Goal: Information Seeking & Learning: Learn about a topic

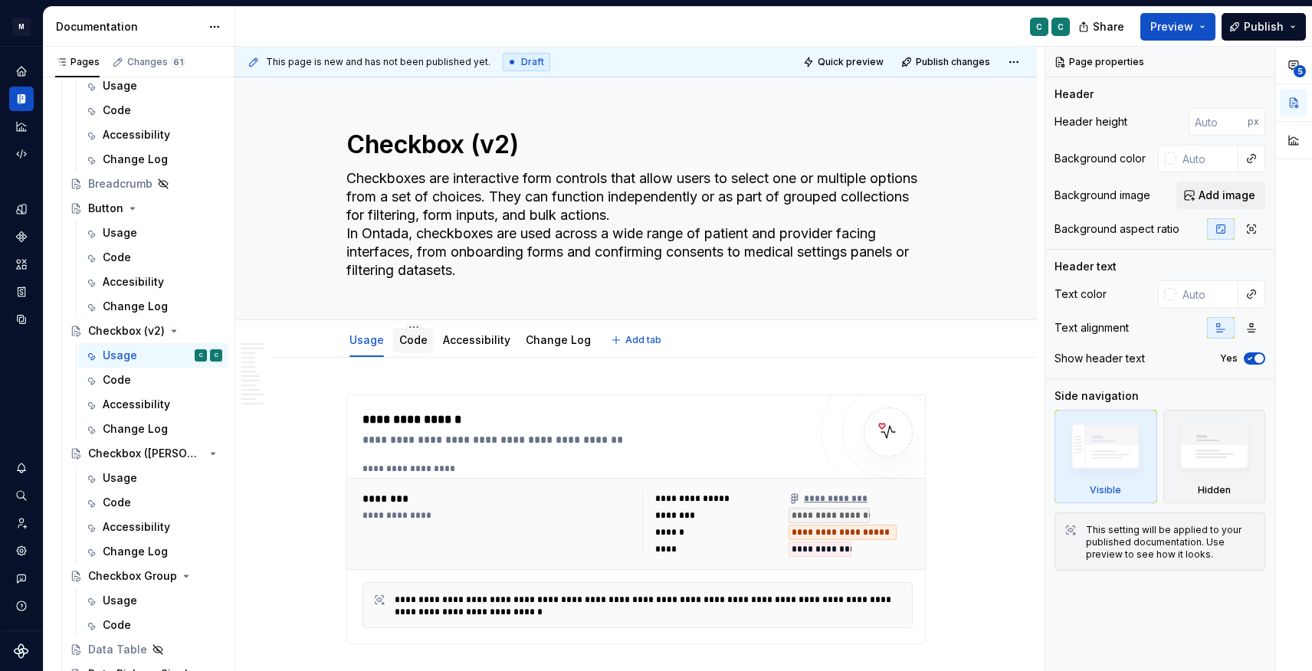
click at [415, 342] on link "Code" at bounding box center [413, 339] width 28 height 13
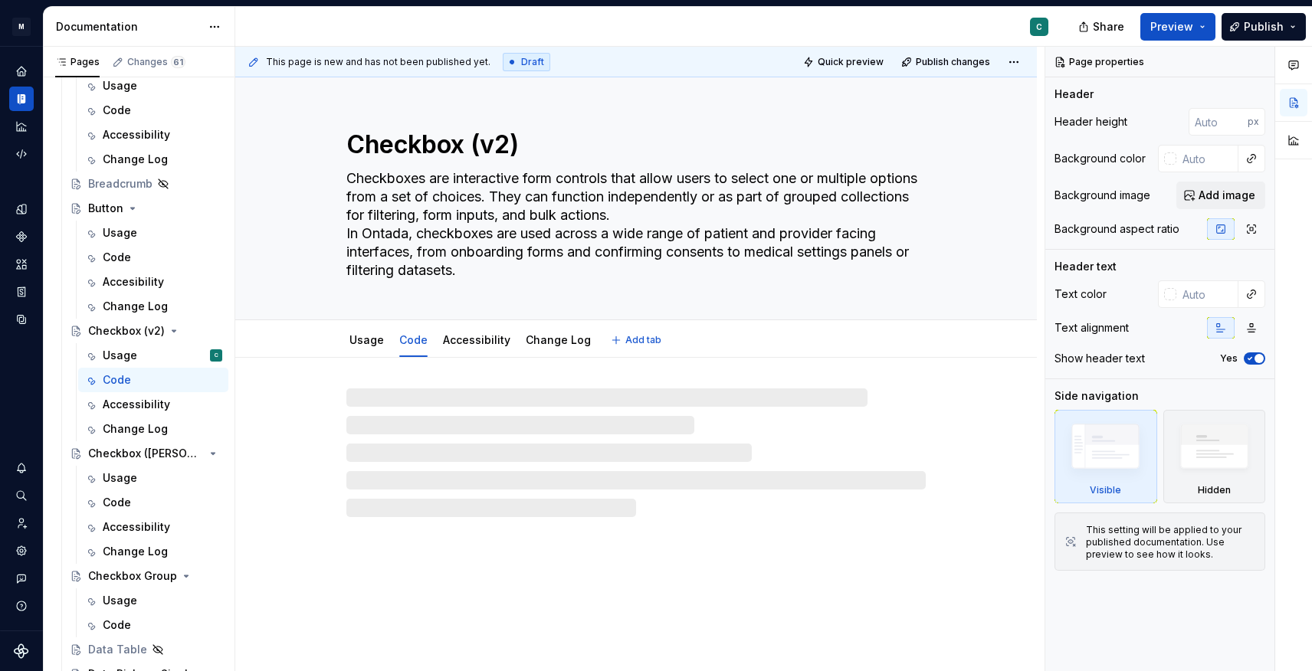
click at [491, 342] on link "Accessibility" at bounding box center [476, 339] width 67 height 13
click at [555, 339] on link "Change Log" at bounding box center [558, 339] width 65 height 13
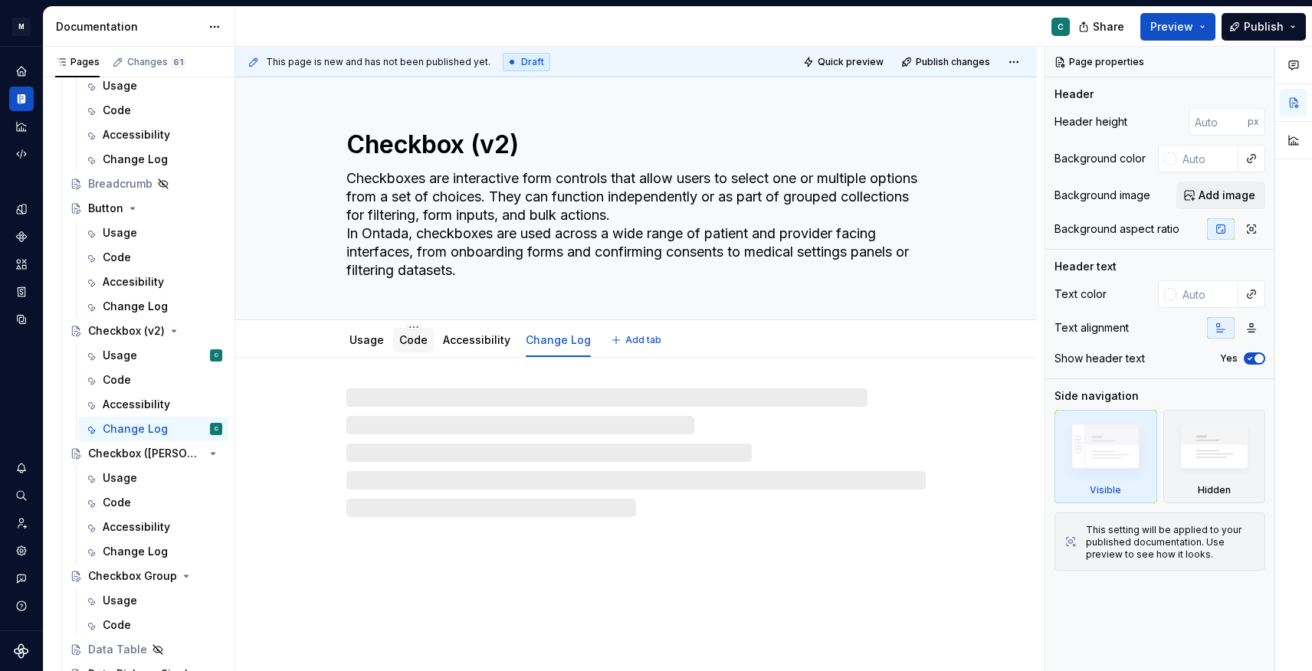
click at [418, 350] on div "Code" at bounding box center [413, 340] width 41 height 25
click at [367, 348] on div "Usage" at bounding box center [367, 340] width 34 height 18
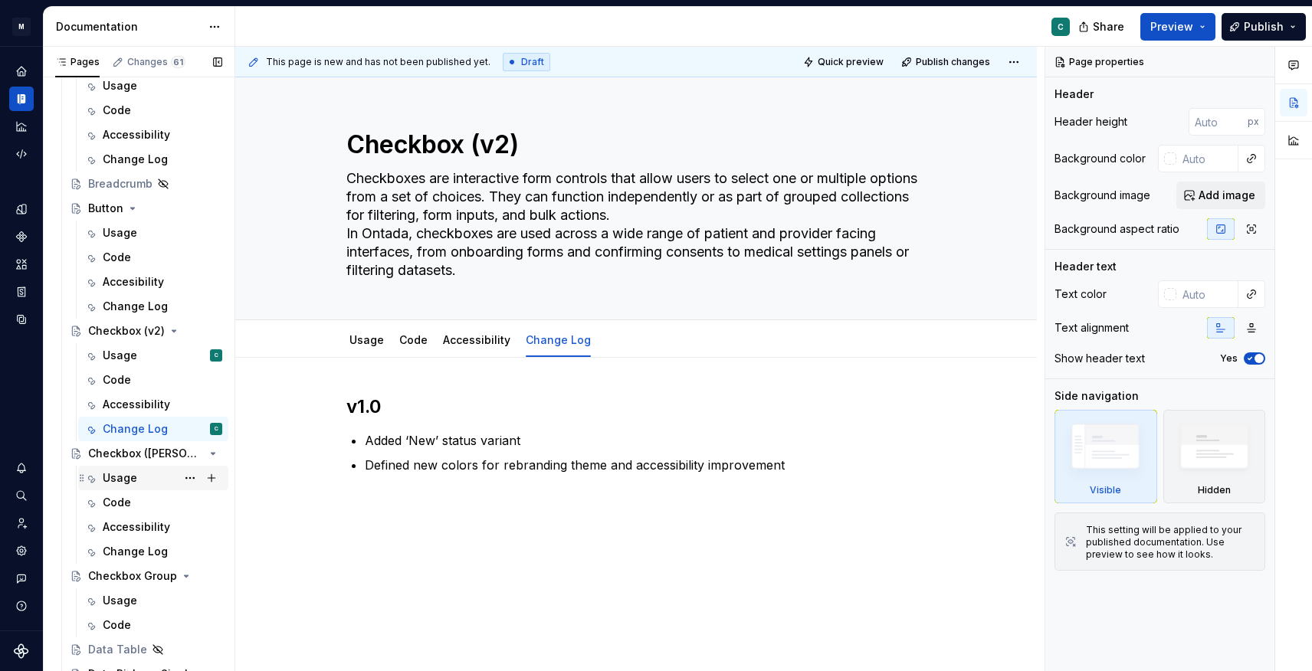
click at [123, 482] on div "Usage" at bounding box center [120, 478] width 34 height 15
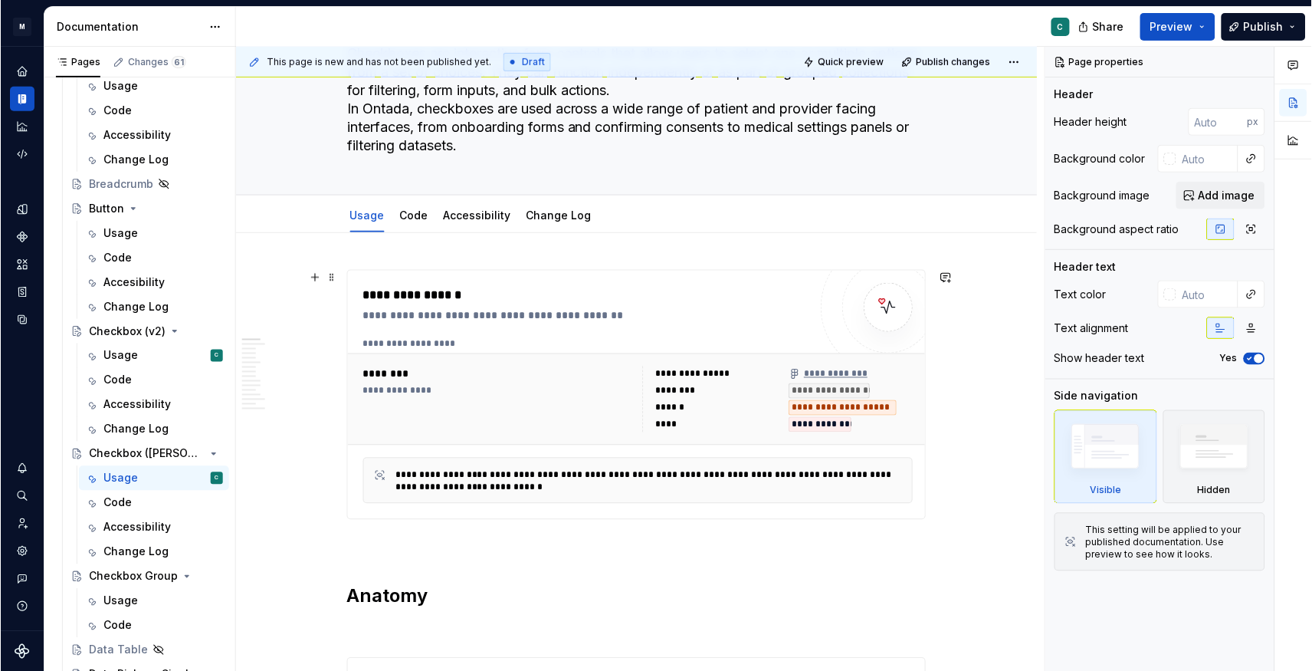
scroll to position [124, 0]
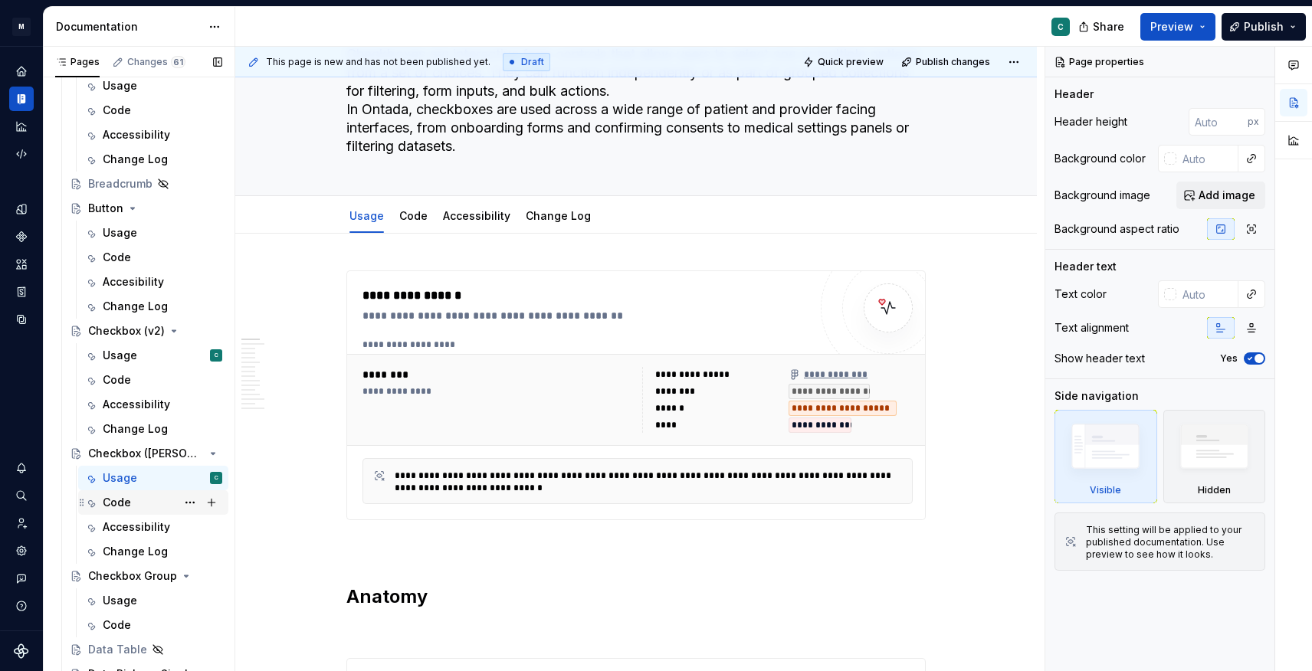
click at [125, 507] on div "Code" at bounding box center [117, 502] width 28 height 15
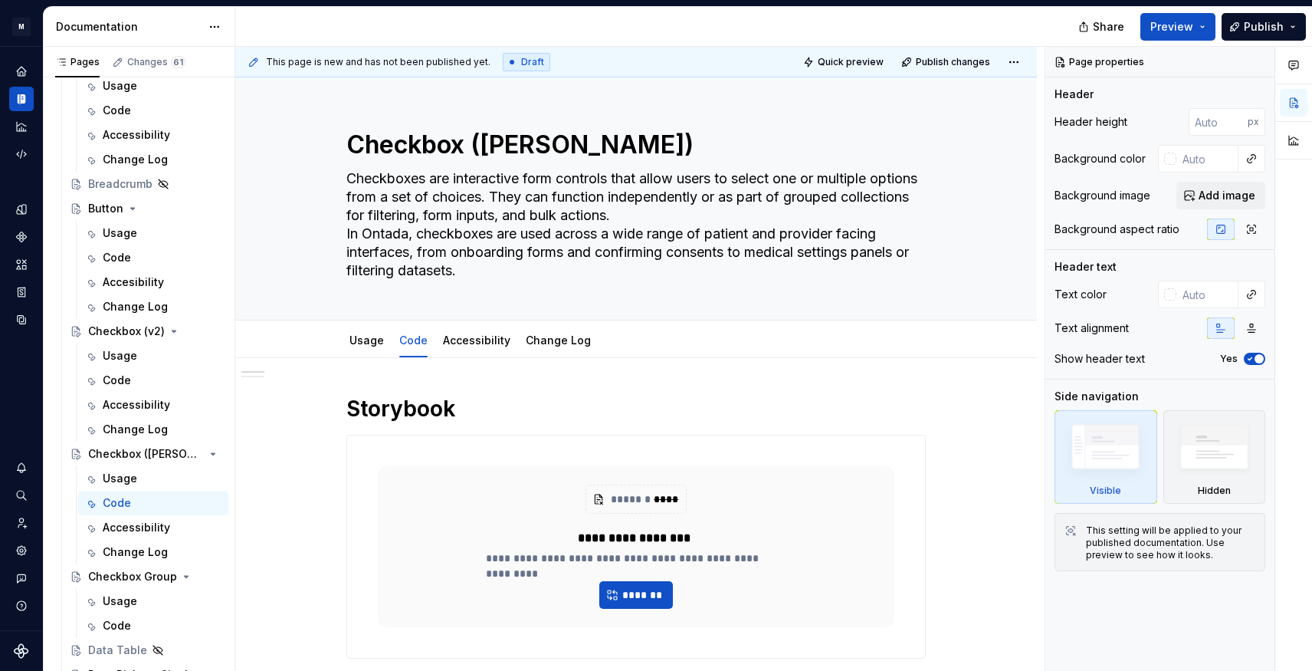
type textarea "*"
